Goal: Transaction & Acquisition: Purchase product/service

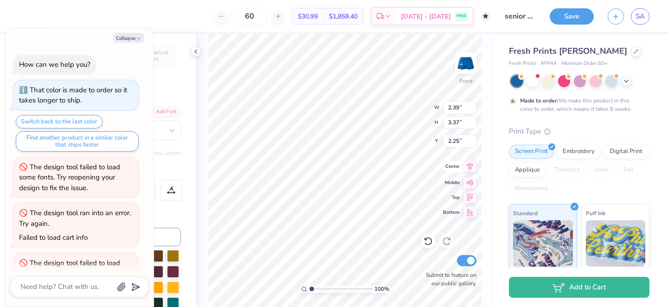
scroll to position [29, 0]
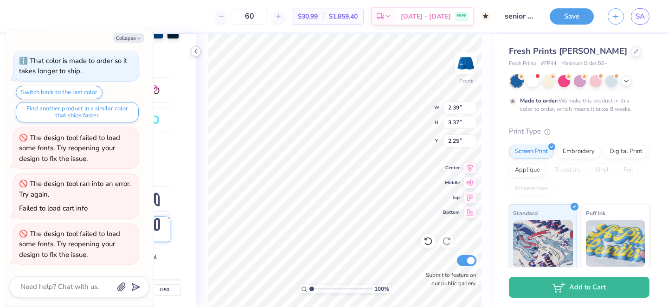
click at [195, 48] on icon at bounding box center [195, 51] width 7 height 7
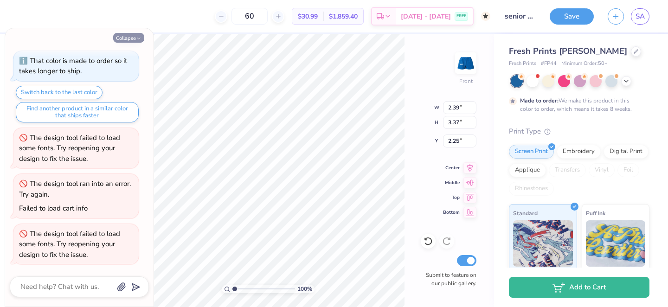
click at [131, 35] on button "Collapse" at bounding box center [128, 38] width 31 height 10
type textarea "x"
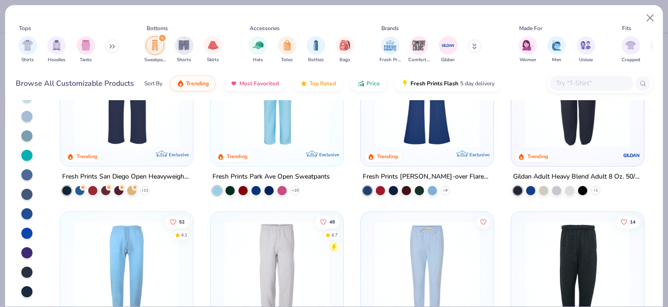
click at [578, 84] on input "text" at bounding box center [590, 83] width 71 height 11
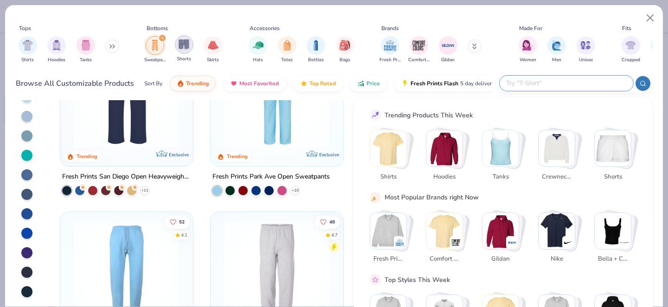
click at [181, 48] on img "filter for Shorts" at bounding box center [184, 44] width 11 height 11
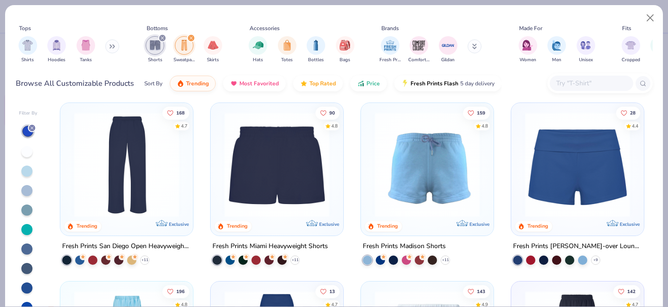
scroll to position [5, 0]
click at [238, 156] on img at bounding box center [277, 164] width 114 height 105
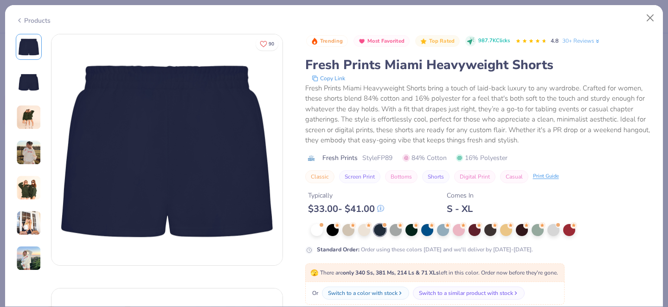
click at [28, 180] on img at bounding box center [28, 187] width 25 height 25
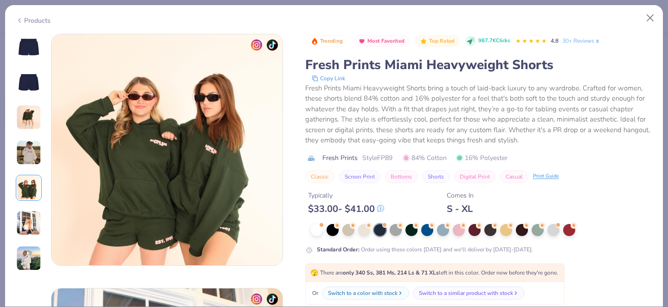
click at [33, 141] on img at bounding box center [28, 152] width 25 height 25
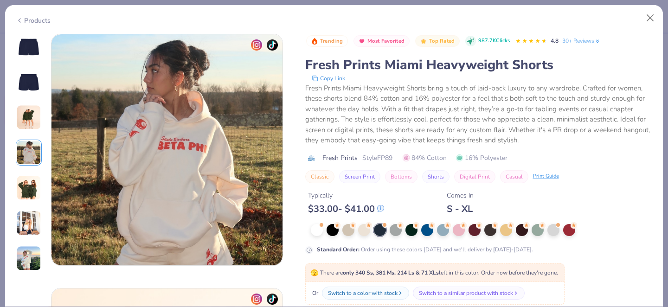
click at [33, 123] on img at bounding box center [28, 117] width 25 height 25
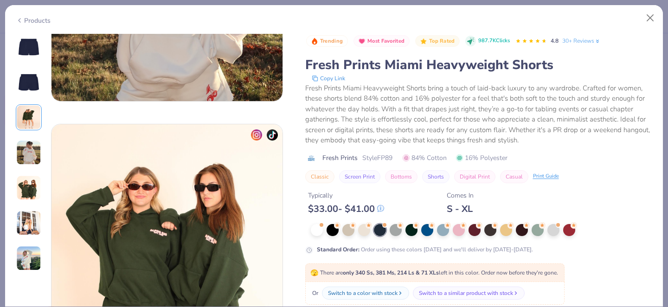
scroll to position [928, 0]
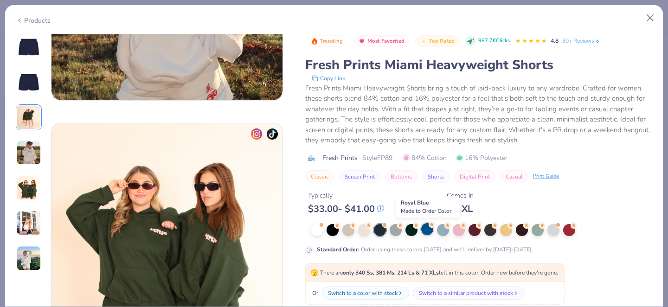
click at [426, 232] on div at bounding box center [427, 229] width 12 height 12
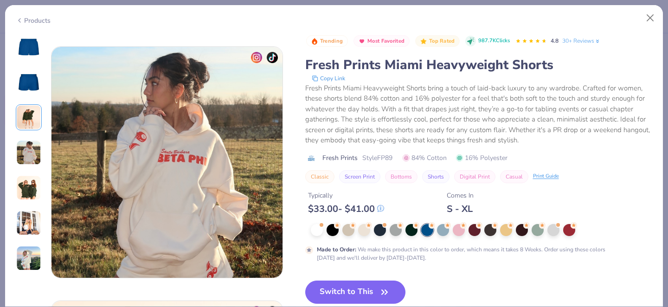
scroll to position [725, 0]
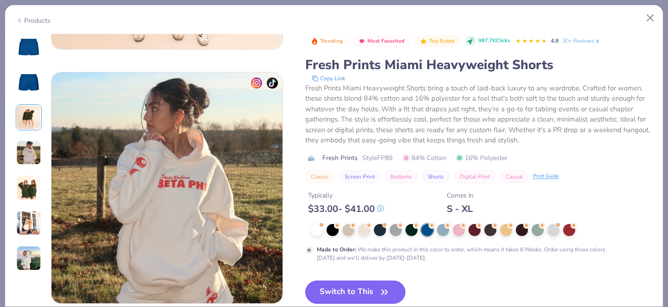
click at [360, 289] on button "Switch to This" at bounding box center [355, 292] width 101 height 23
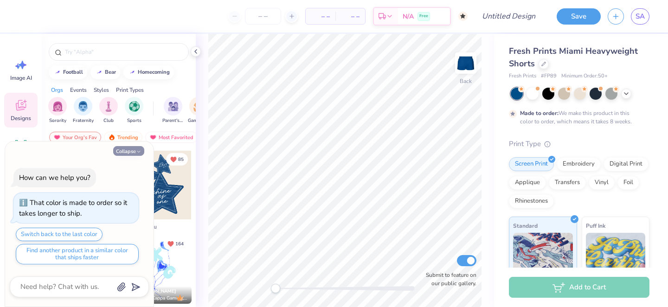
click at [124, 153] on button "Collapse" at bounding box center [128, 151] width 31 height 10
type textarea "x"
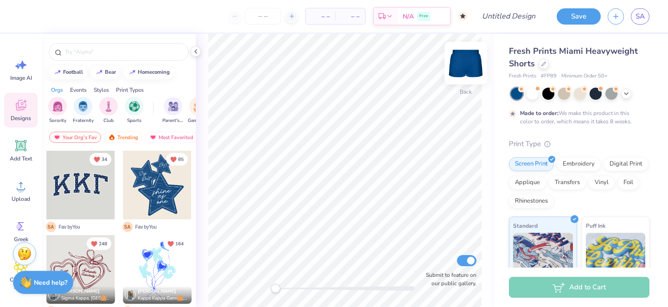
click at [470, 55] on img at bounding box center [465, 63] width 37 height 37
